Goal: Find specific page/section: Find specific page/section

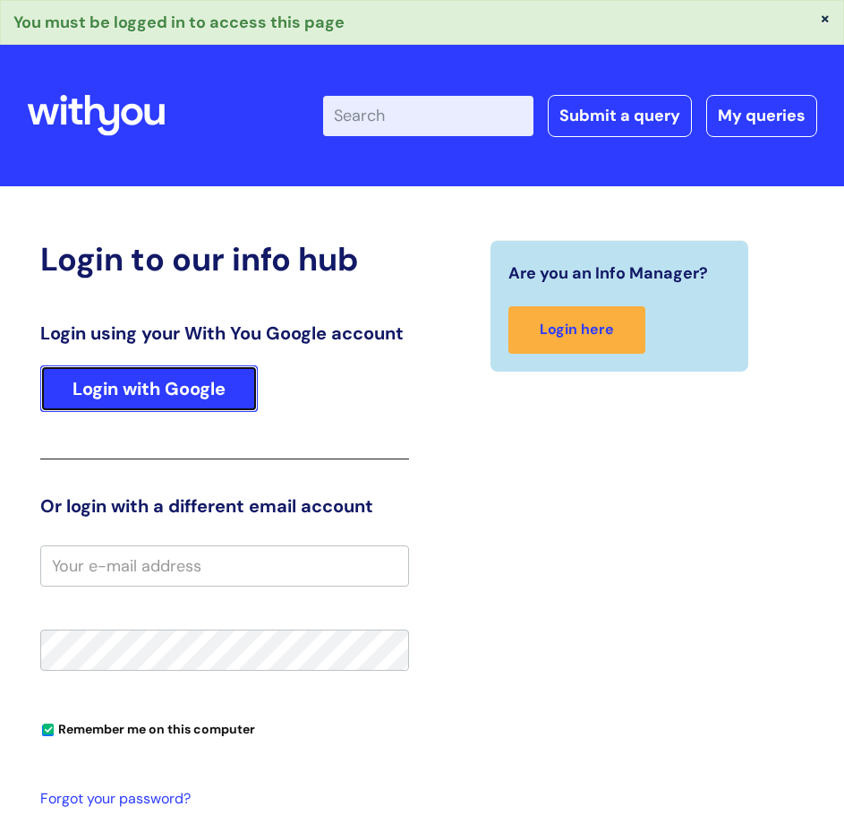
click at [226, 397] on link "Login with Google" at bounding box center [149, 388] width 218 height 47
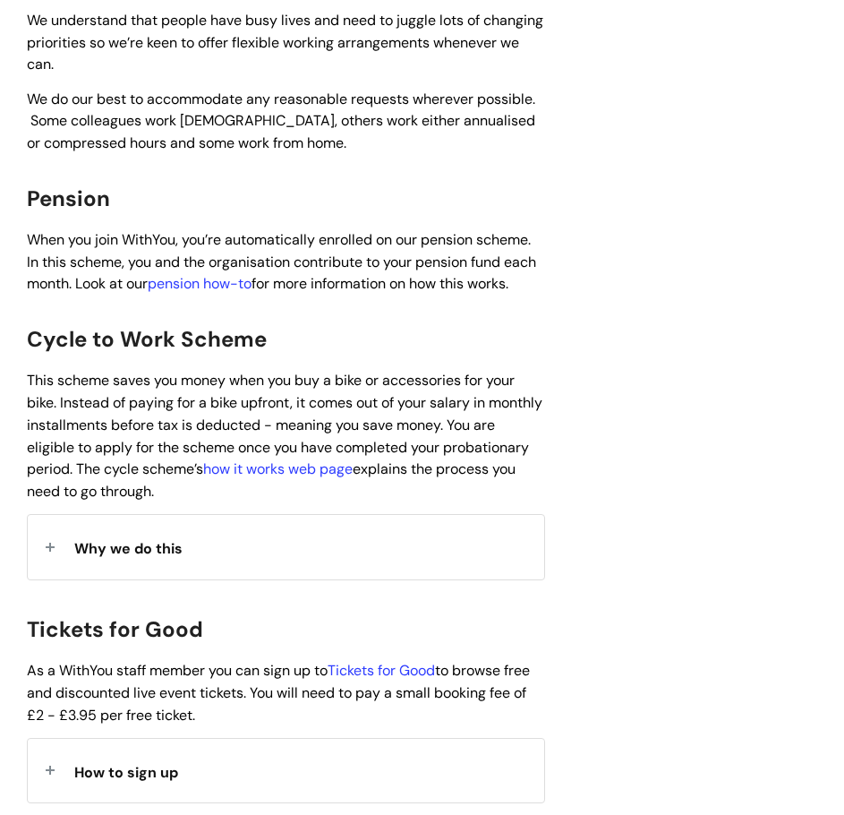
scroll to position [1343, 0]
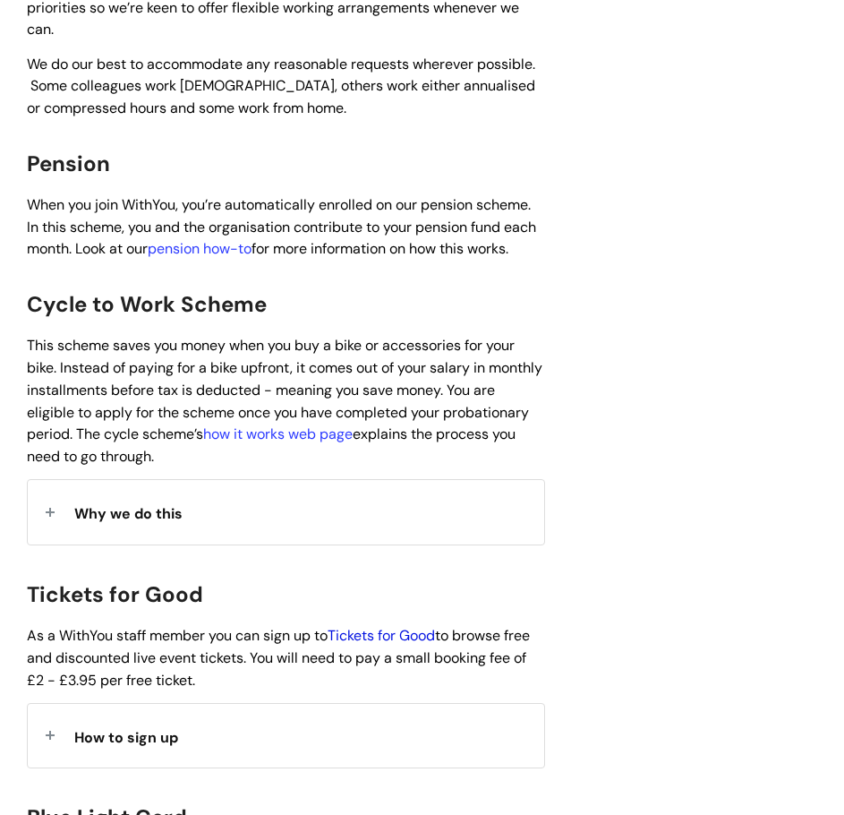
click at [358, 626] on link "Tickets for Good" at bounding box center [381, 635] width 107 height 19
